Goal: Check status: Check status

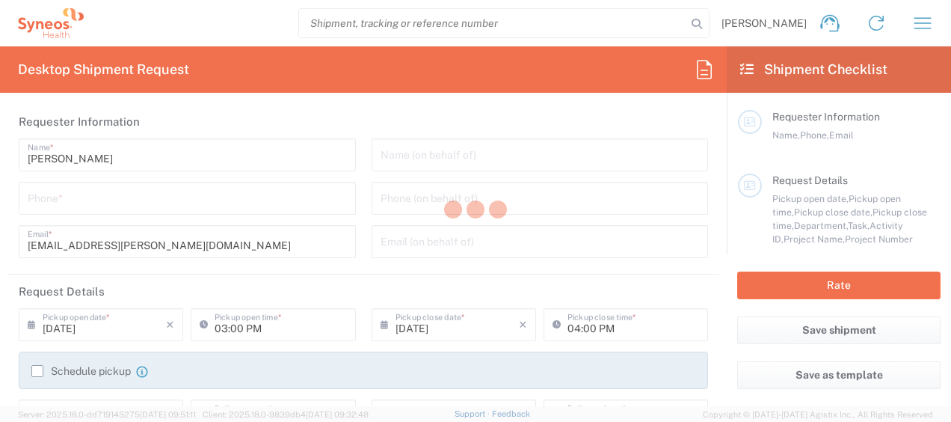
type input "3229"
type input "[GEOGRAPHIC_DATA]"
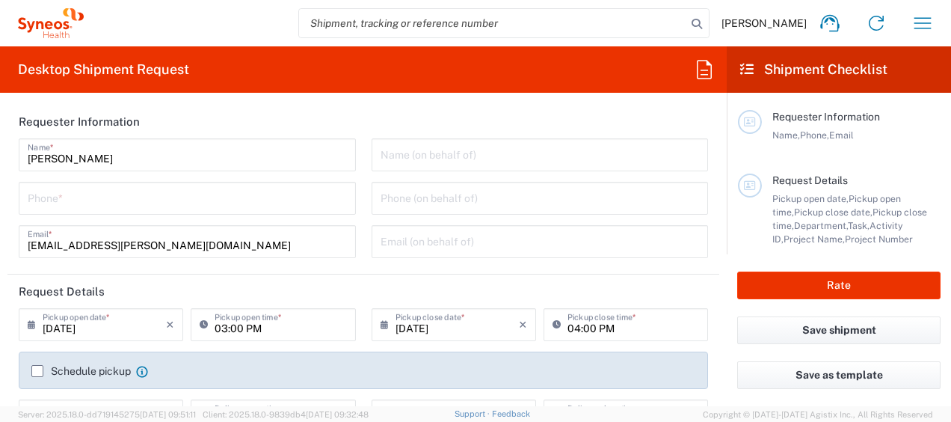
type input "Syneos Health Hungary Kft."
click at [927, 22] on icon "button" at bounding box center [923, 23] width 24 height 24
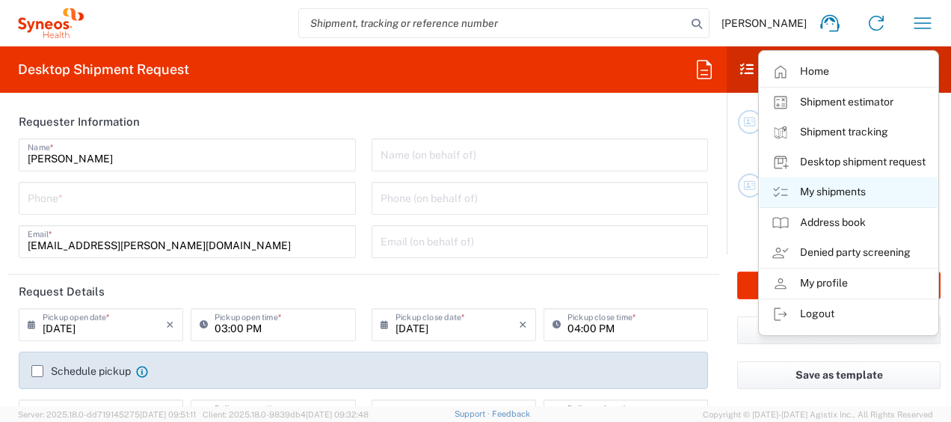
click at [838, 191] on link "My shipments" at bounding box center [849, 192] width 178 height 30
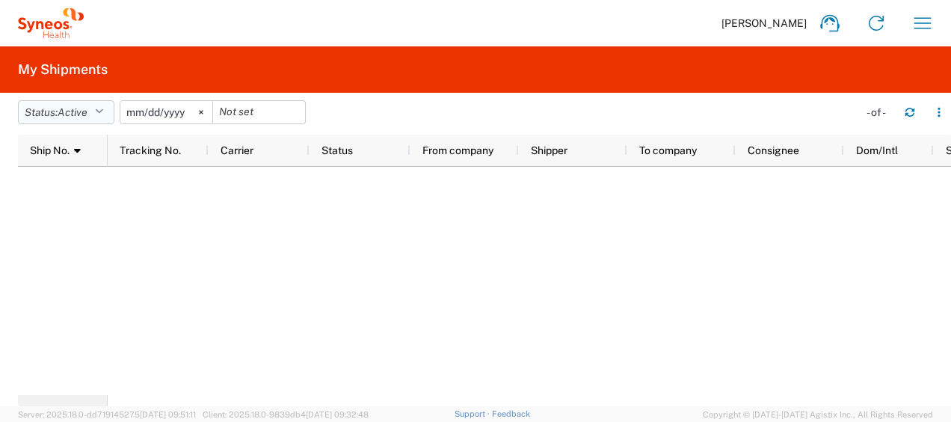
click at [103, 108] on icon "button" at bounding box center [99, 112] width 8 height 10
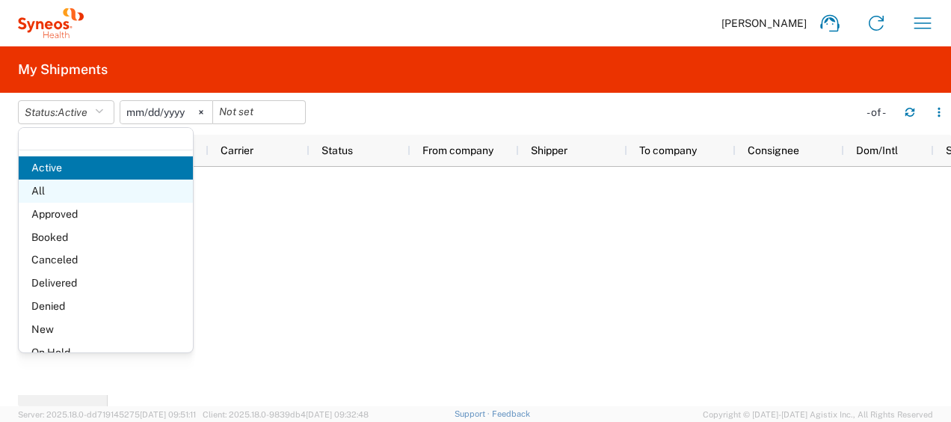
click at [60, 190] on span "All" at bounding box center [106, 191] width 174 height 23
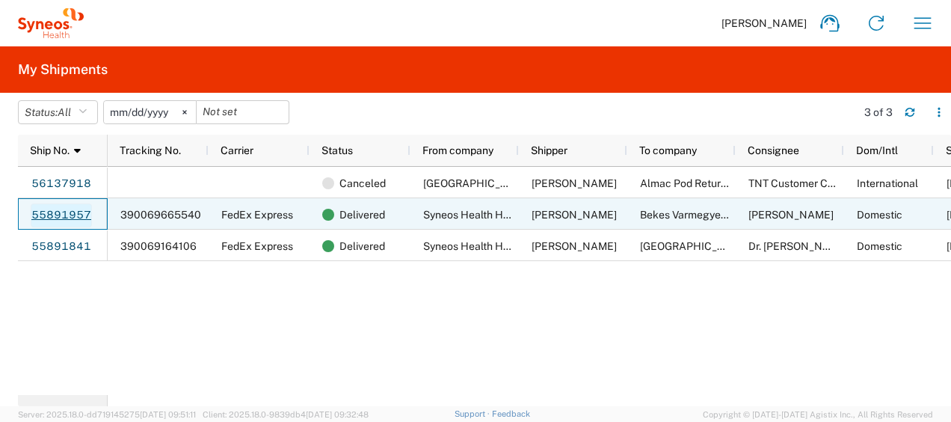
click at [63, 213] on link "55891957" at bounding box center [61, 215] width 61 height 24
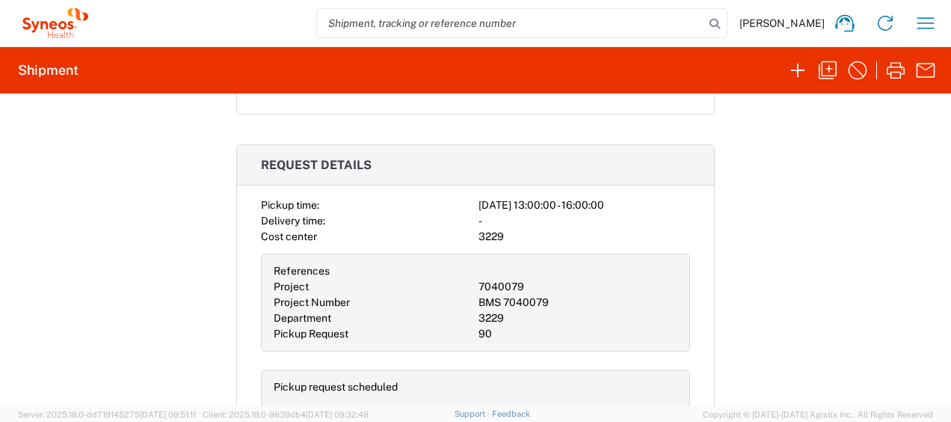
scroll to position [524, 0]
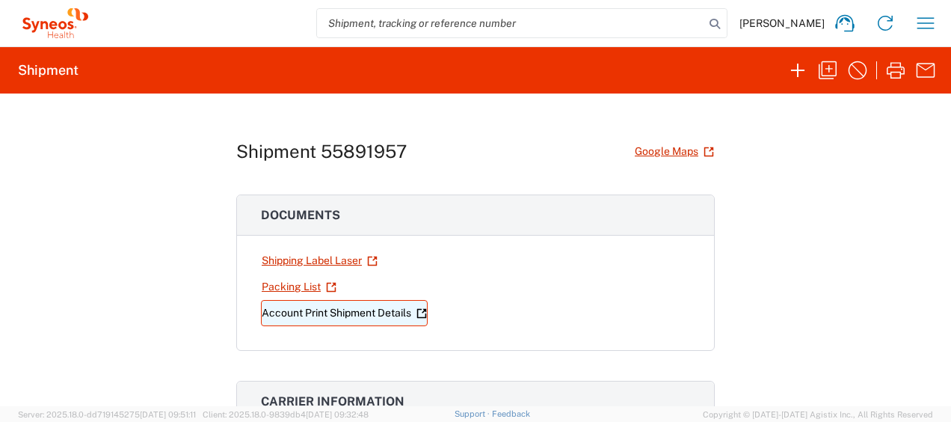
click at [353, 311] on link "Account Print Shipment Details" at bounding box center [344, 313] width 167 height 26
